Goal: Ask a question

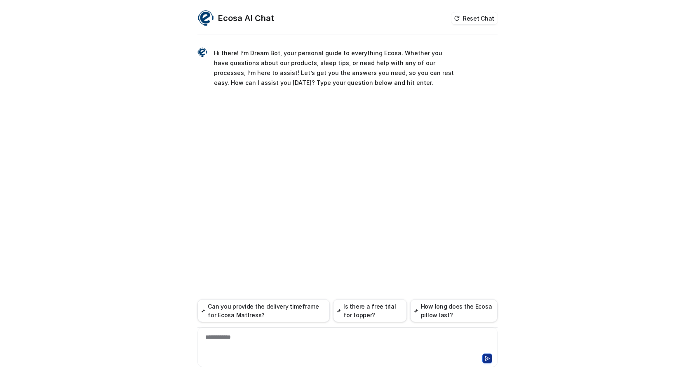
click at [260, 353] on div at bounding box center [348, 358] width 296 height 12
click at [259, 351] on div at bounding box center [348, 342] width 296 height 19
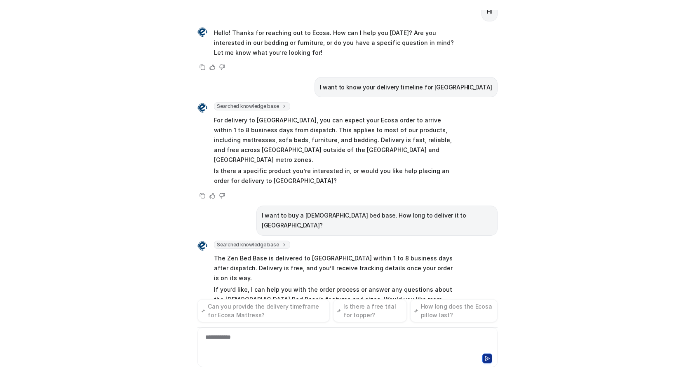
scroll to position [76, 0]
